Goal: Transaction & Acquisition: Book appointment/travel/reservation

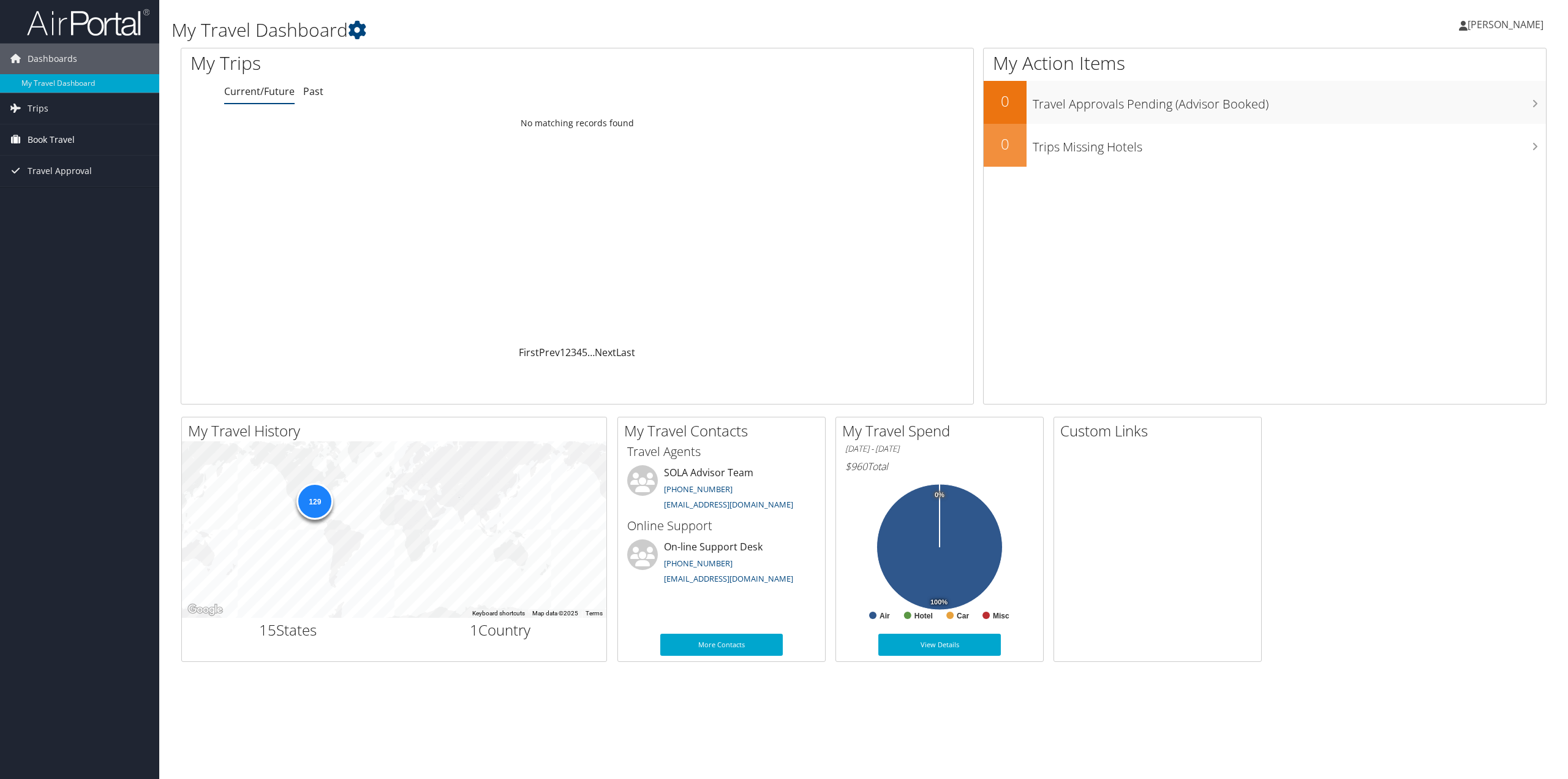
click at [39, 139] on span "Book Travel" at bounding box center [50, 139] width 47 height 31
click at [45, 139] on span "Book Travel" at bounding box center [50, 139] width 47 height 31
click at [59, 182] on link "Book/Manage Online Trips" at bounding box center [79, 182] width 159 height 18
click at [106, 183] on link "Book/Manage Online Trips" at bounding box center [79, 182] width 159 height 18
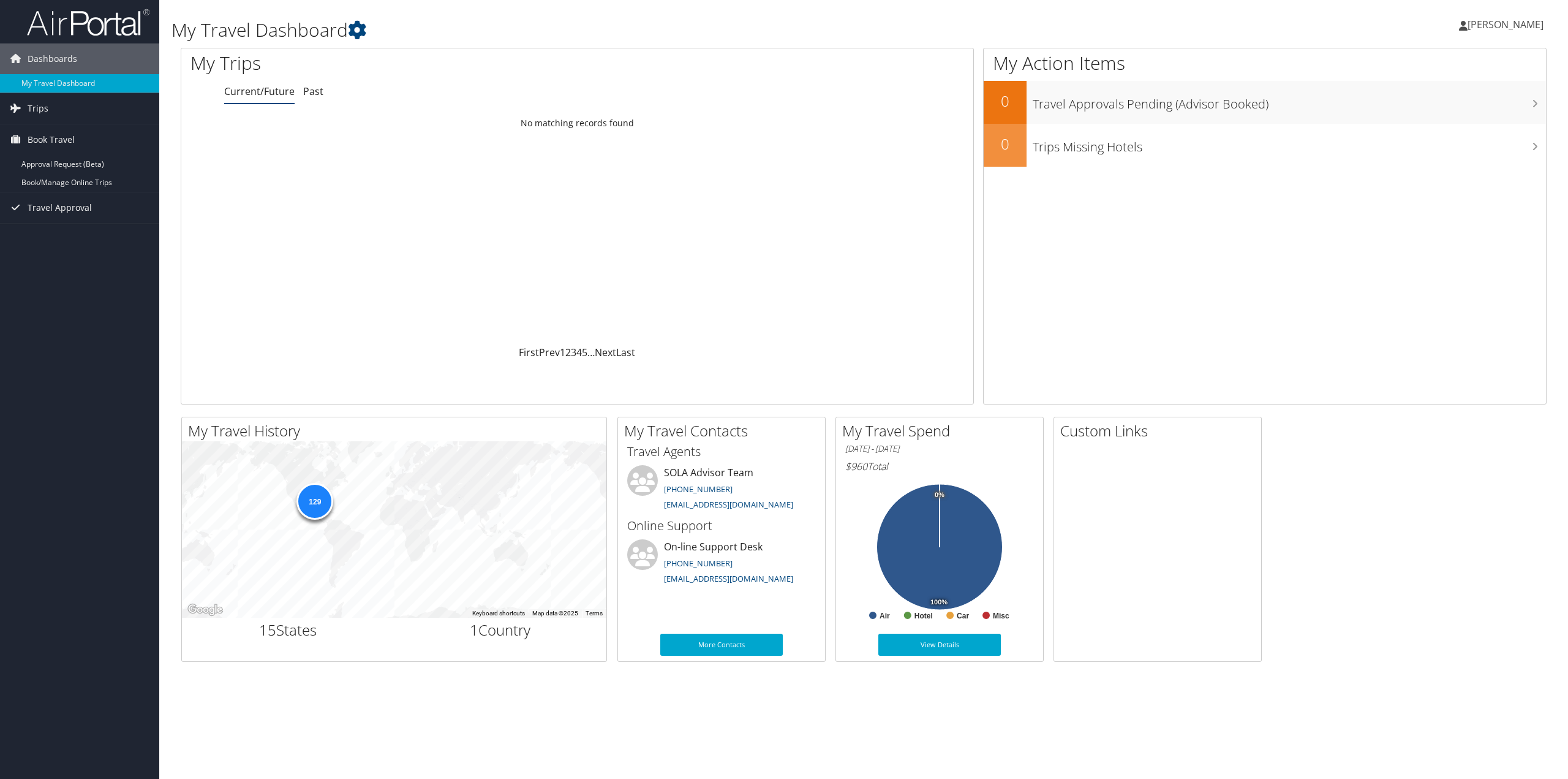
click at [297, 183] on div "Loading... No matching records found" at bounding box center [577, 228] width 792 height 233
click at [343, 191] on div "Loading... No matching records found" at bounding box center [577, 228] width 792 height 233
